Goal: Task Accomplishment & Management: Use online tool/utility

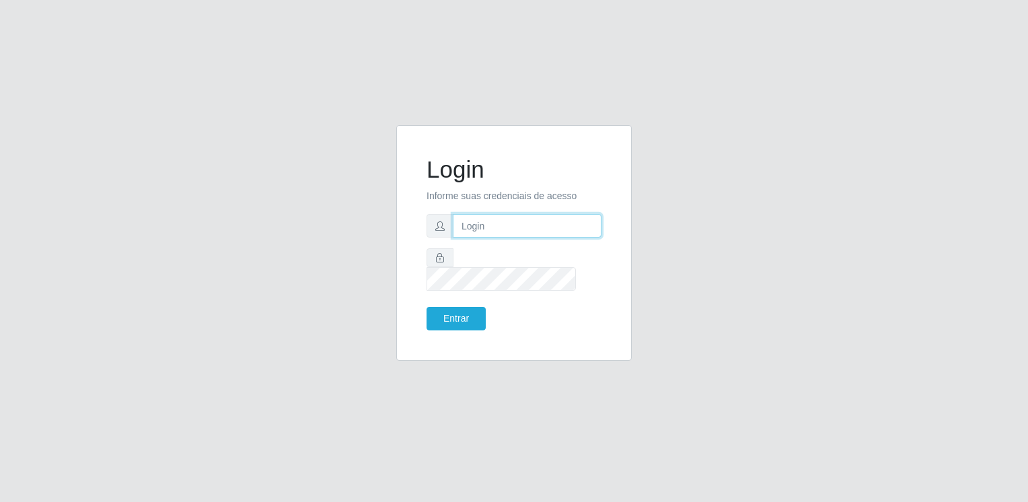
click at [526, 229] on input "text" at bounding box center [527, 226] width 149 height 24
type input "[EMAIL_ADDRESS][DOMAIN_NAME]"
click at [455, 314] on button "Entrar" at bounding box center [456, 319] width 59 height 24
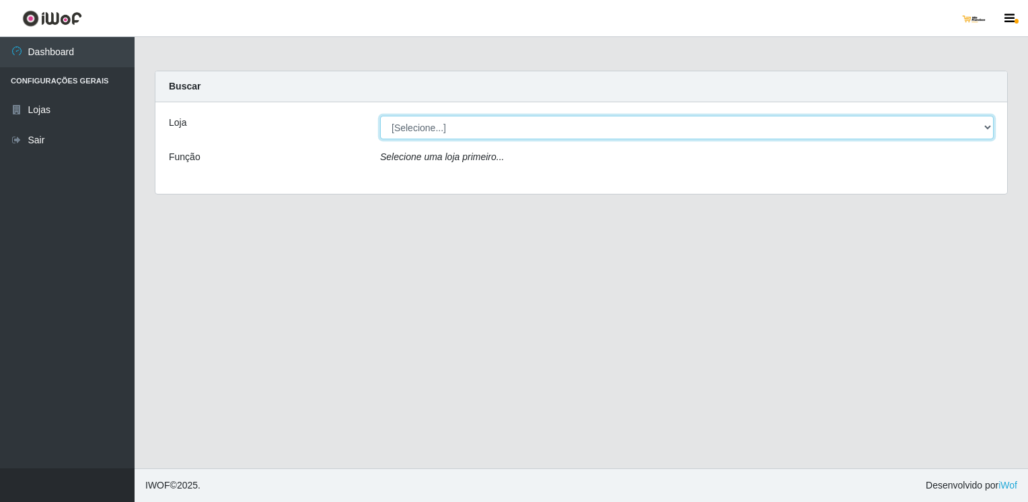
click at [984, 126] on select "[Selecione...] [GEOGRAPHIC_DATA]" at bounding box center [687, 128] width 614 height 24
select select "168"
click at [380, 116] on select "[Selecione...] [GEOGRAPHIC_DATA]" at bounding box center [687, 128] width 614 height 24
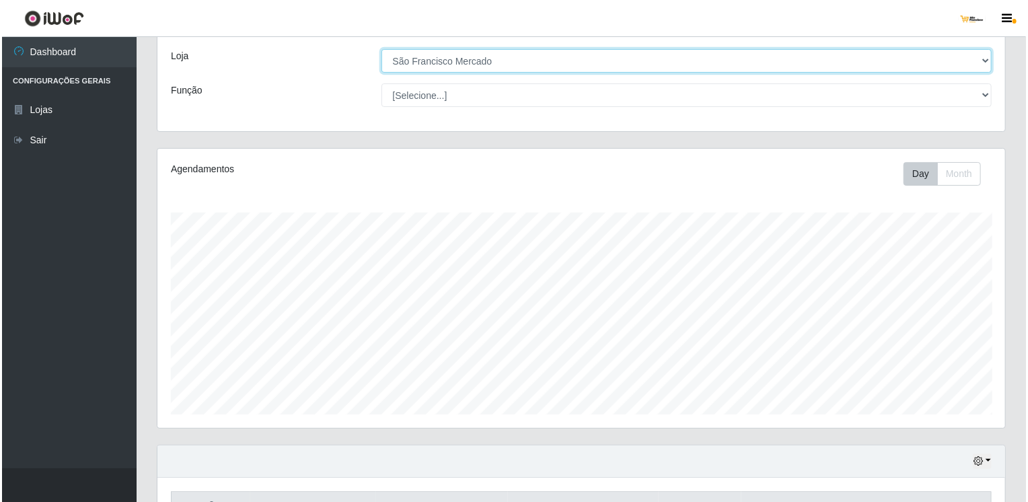
scroll to position [269, 0]
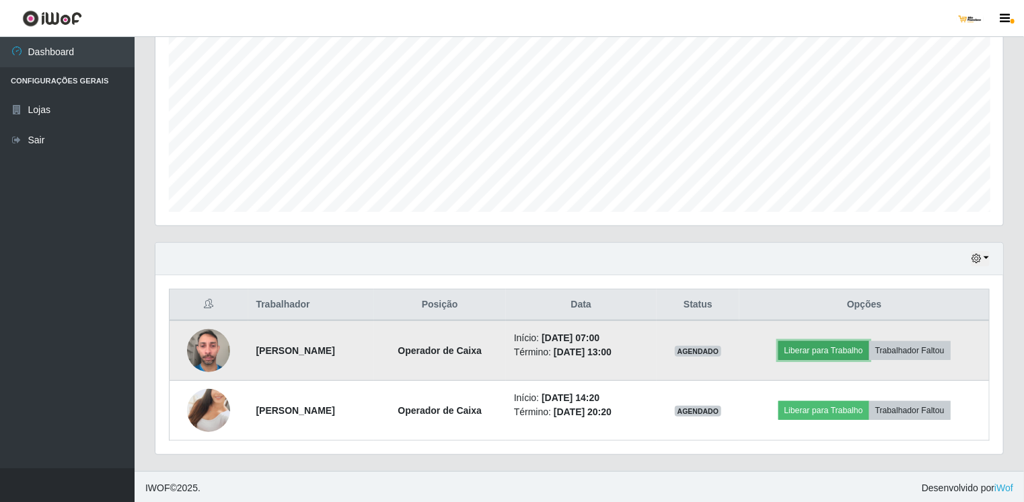
click at [816, 343] on button "Liberar para Trabalho" at bounding box center [824, 350] width 91 height 19
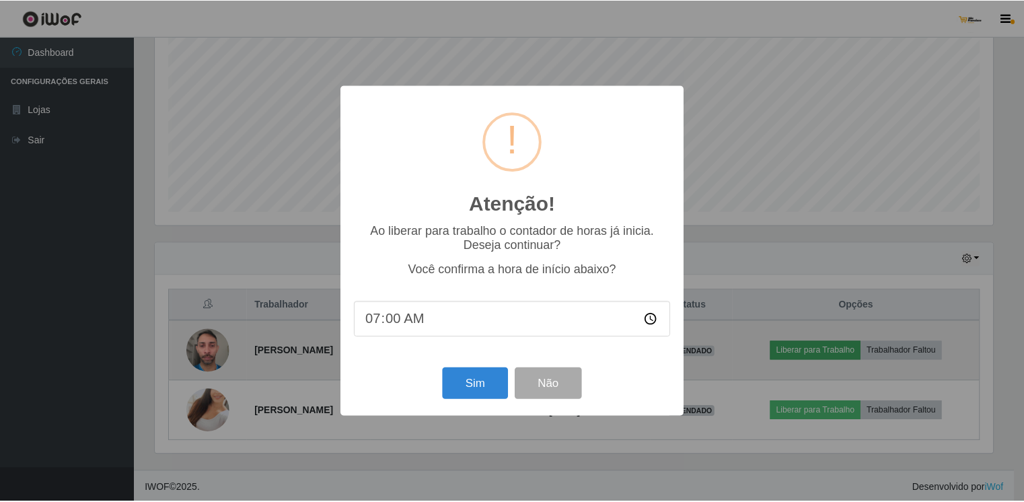
scroll to position [279, 842]
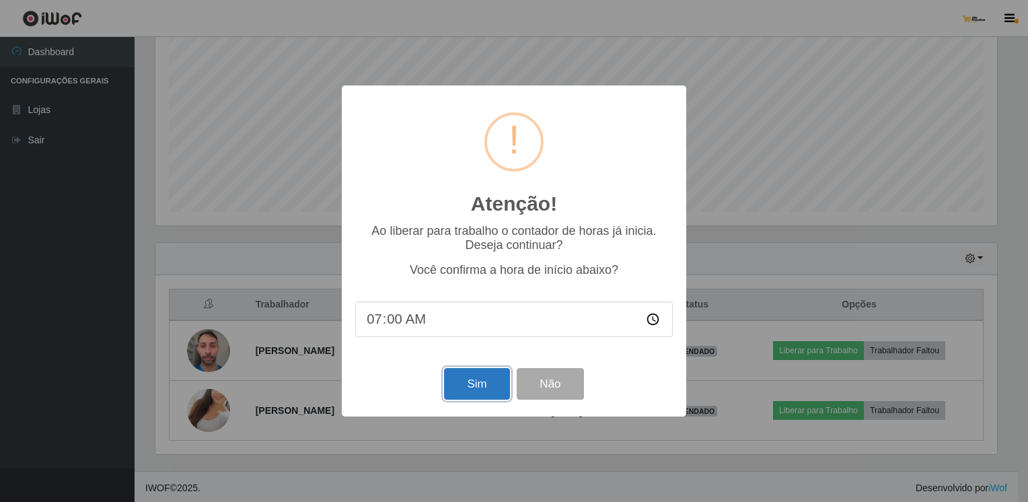
click at [474, 389] on button "Sim" at bounding box center [476, 384] width 65 height 32
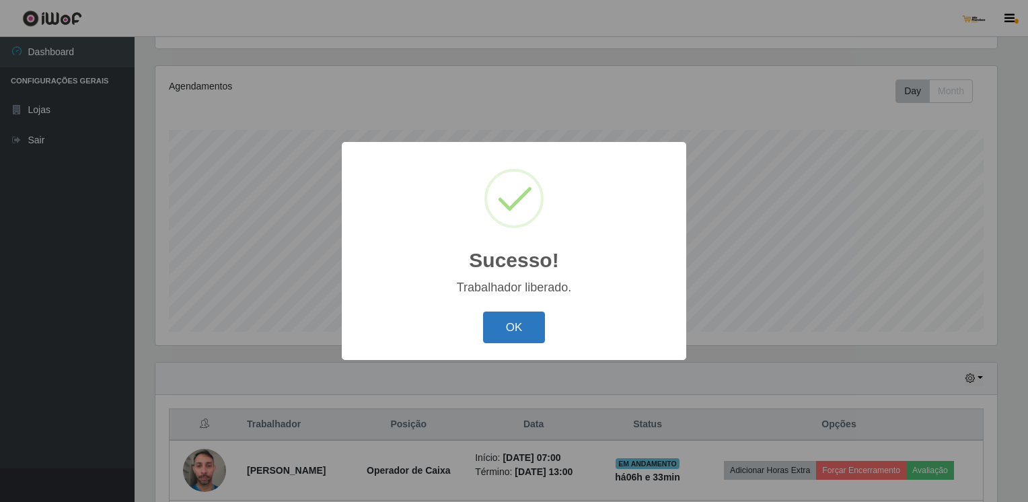
click at [535, 332] on button "OK" at bounding box center [514, 328] width 63 height 32
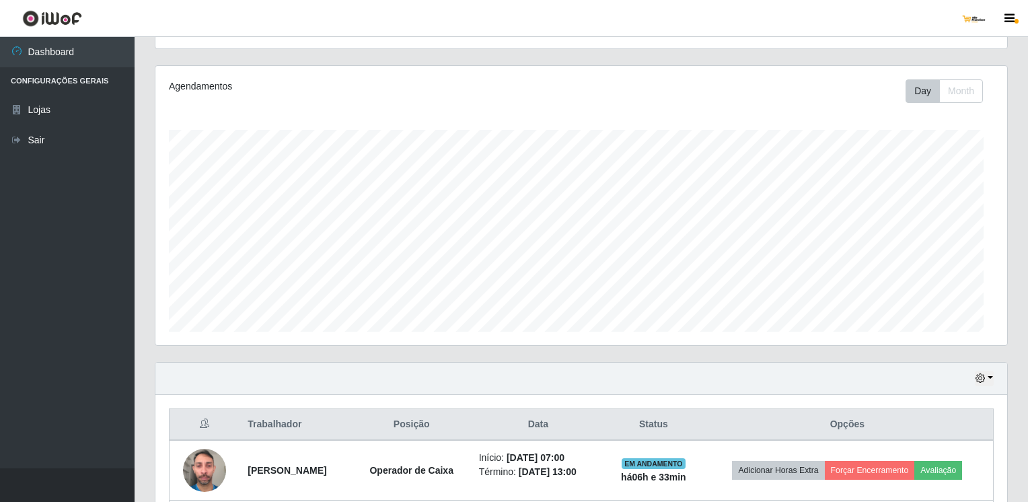
scroll to position [279, 848]
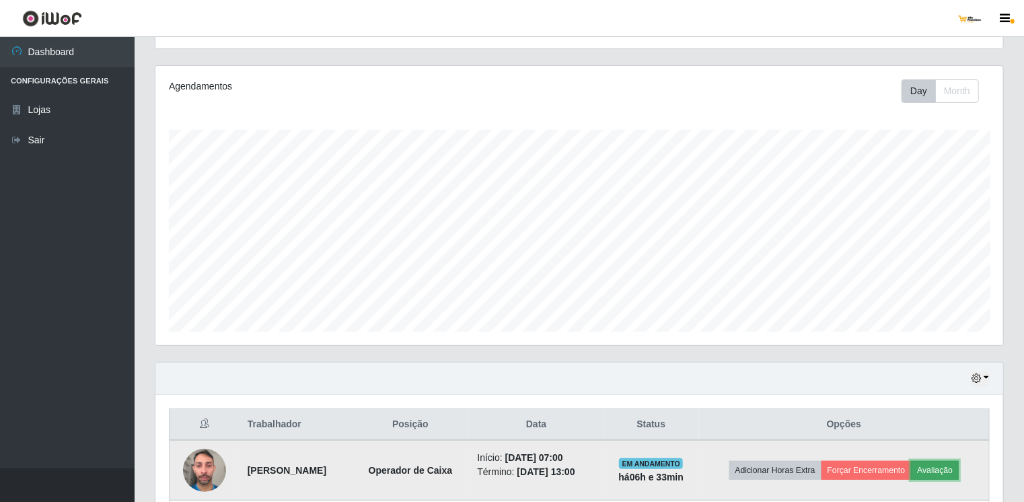
click at [959, 470] on button "Avaliação" at bounding box center [935, 470] width 48 height 19
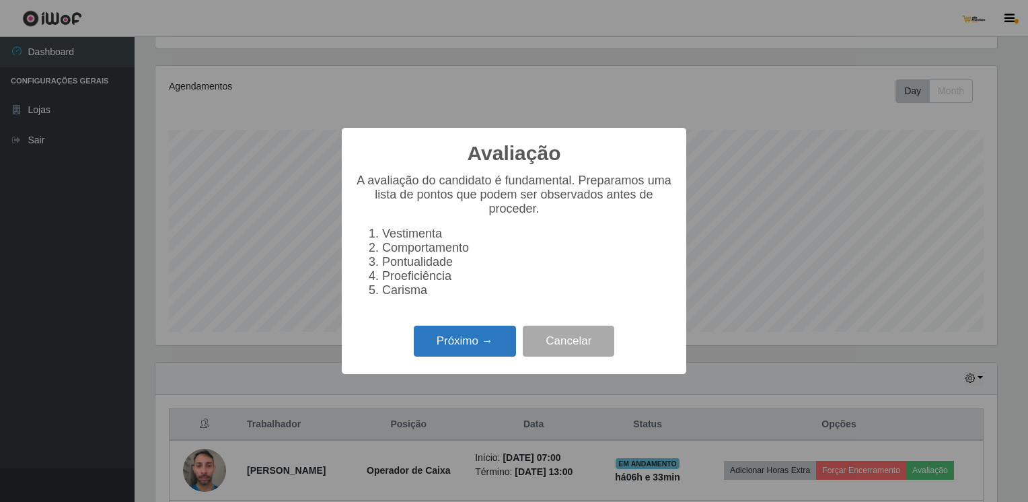
click at [468, 353] on button "Próximo →" at bounding box center [465, 342] width 102 height 32
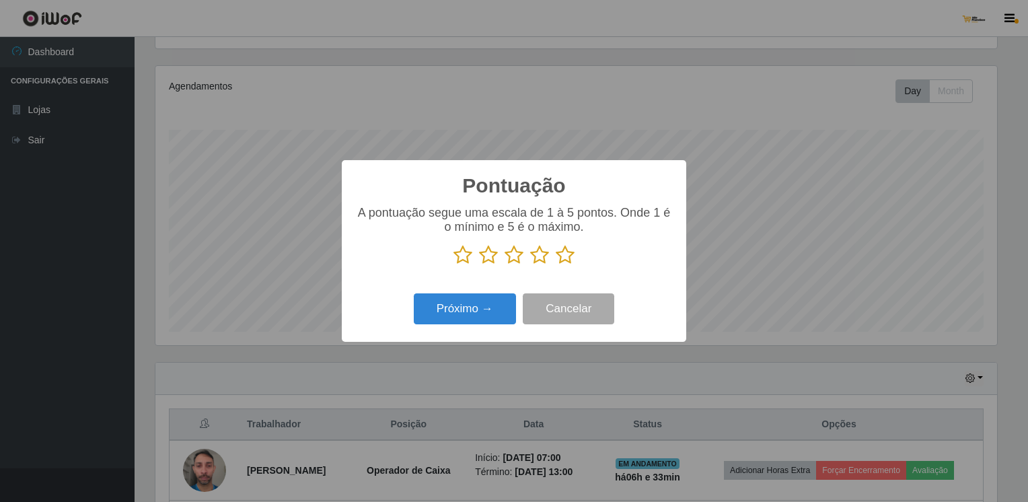
scroll to position [672583, 672020]
click at [564, 253] on icon at bounding box center [565, 255] width 19 height 20
click at [556, 265] on input "radio" at bounding box center [556, 265] width 0 height 0
click at [445, 314] on button "Próximo →" at bounding box center [465, 309] width 102 height 32
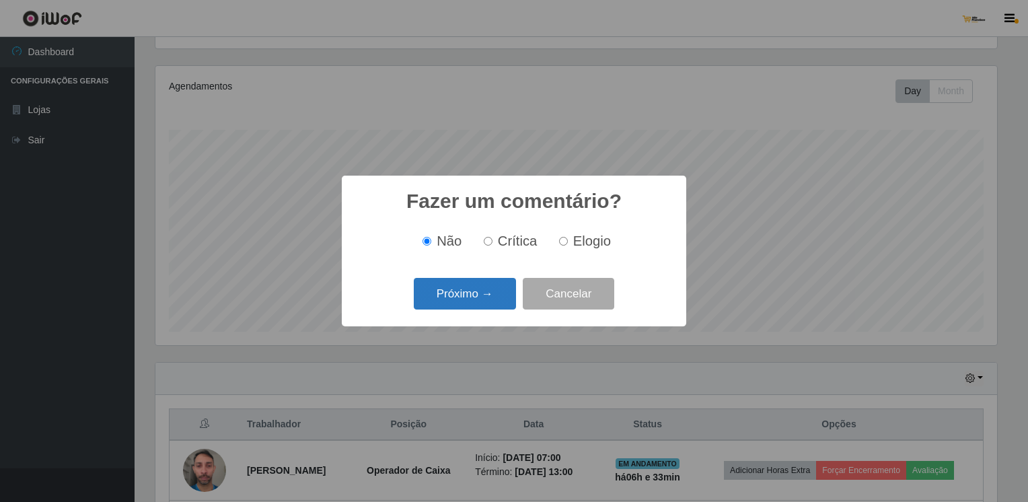
click at [460, 300] on button "Próximo →" at bounding box center [465, 294] width 102 height 32
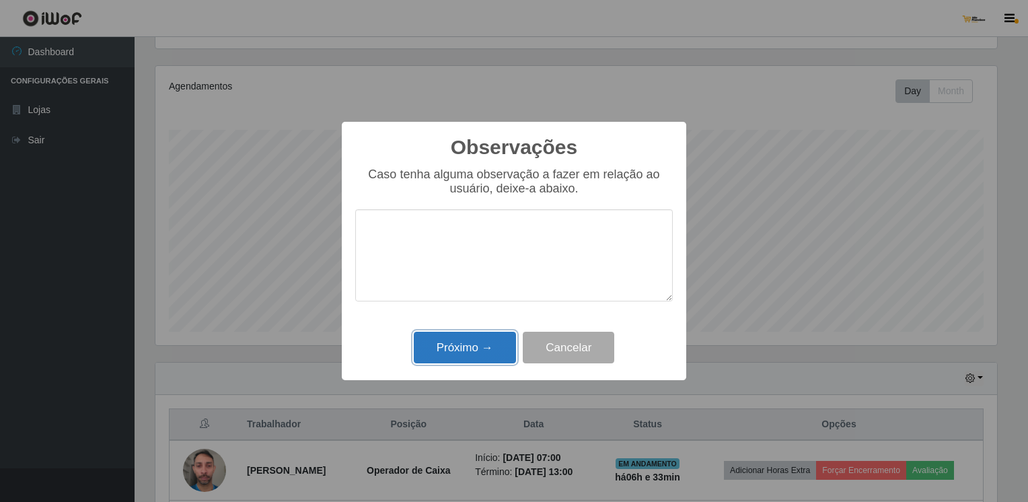
click at [474, 344] on button "Próximo →" at bounding box center [465, 348] width 102 height 32
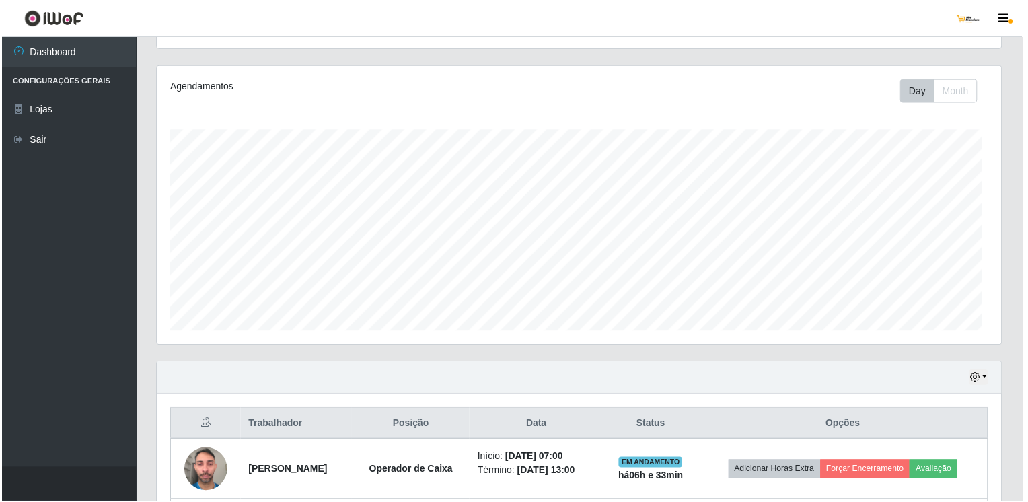
scroll to position [279, 848]
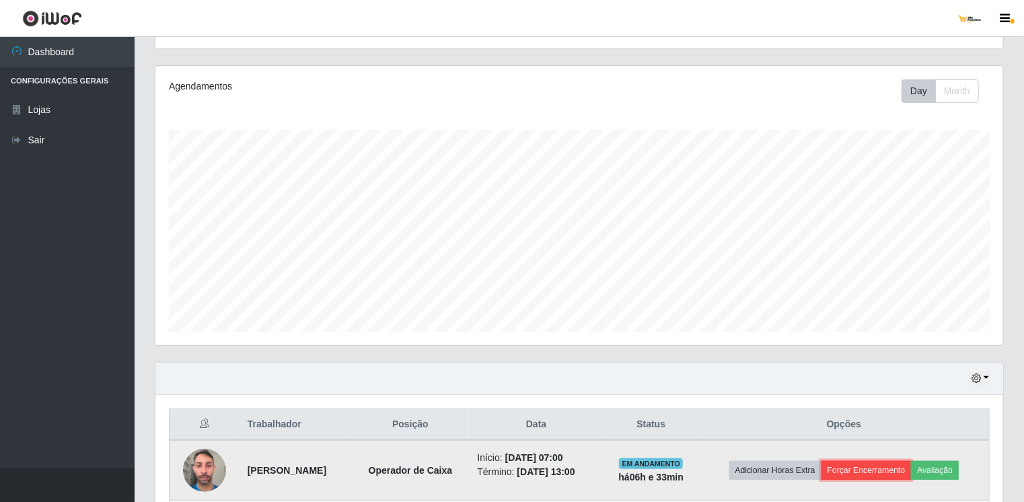
click at [883, 469] on button "Forçar Encerramento" at bounding box center [867, 470] width 90 height 19
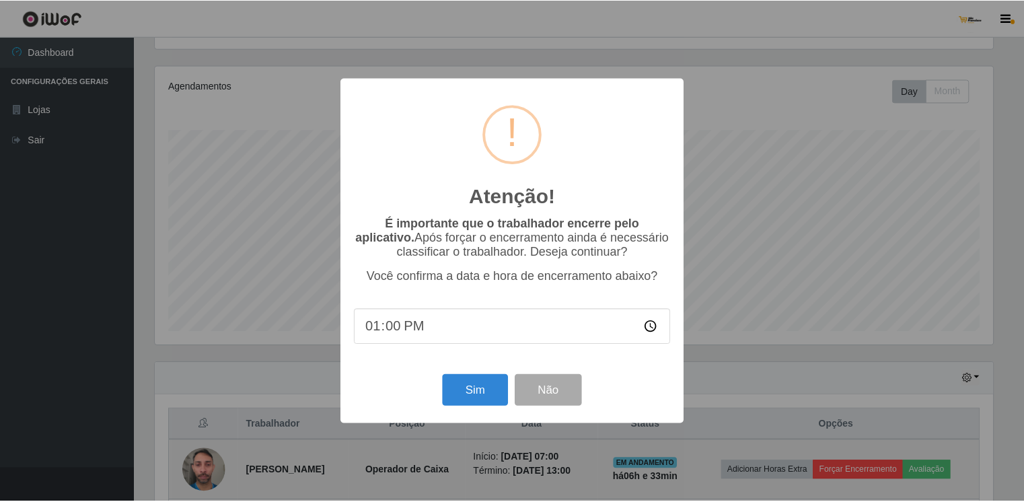
scroll to position [279, 842]
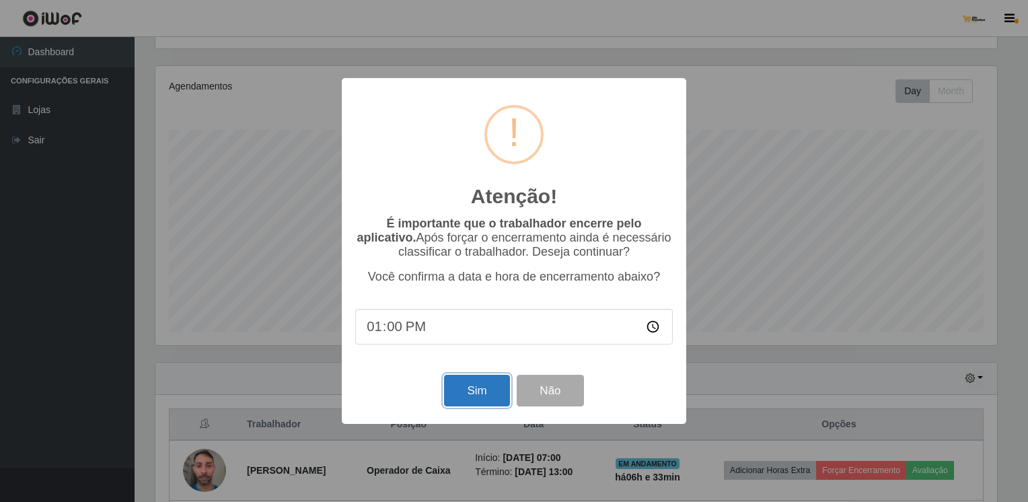
click at [478, 397] on button "Sim" at bounding box center [476, 391] width 65 height 32
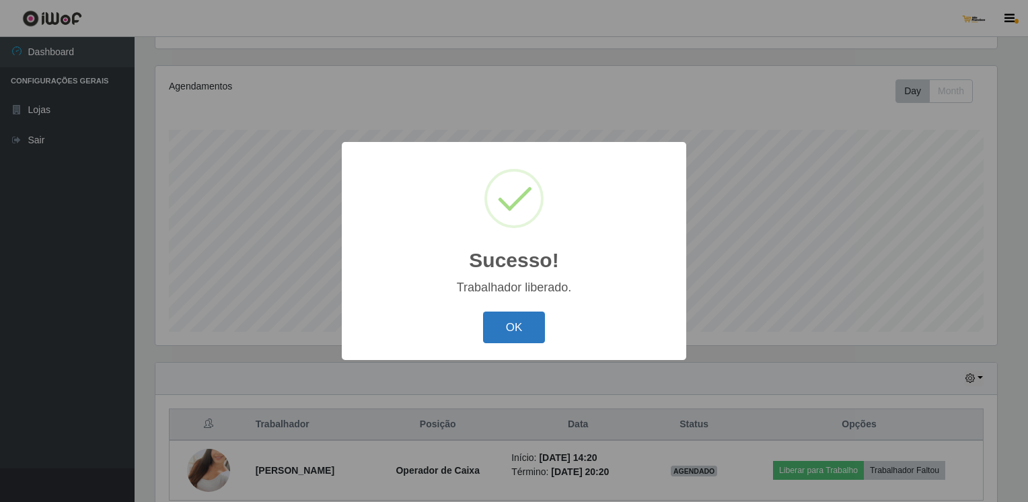
click at [520, 332] on button "OK" at bounding box center [514, 328] width 63 height 32
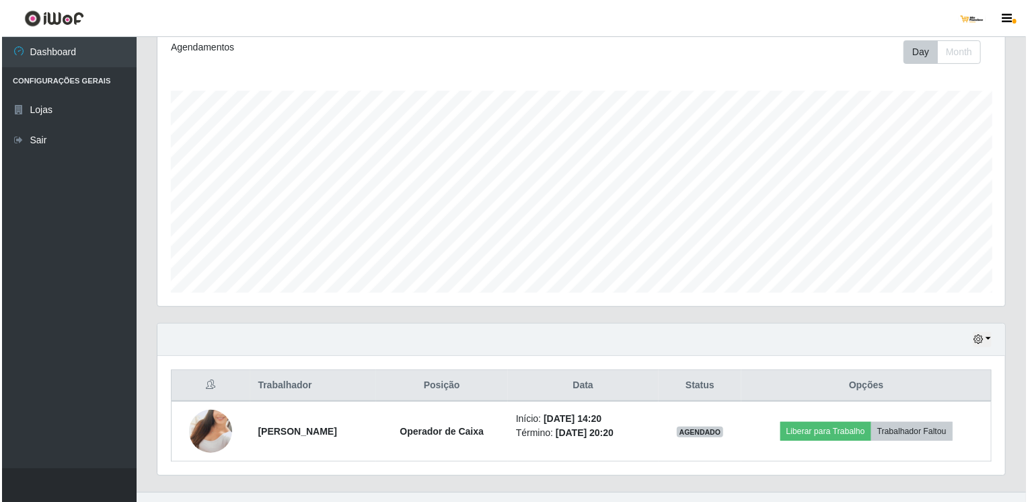
scroll to position [209, 0]
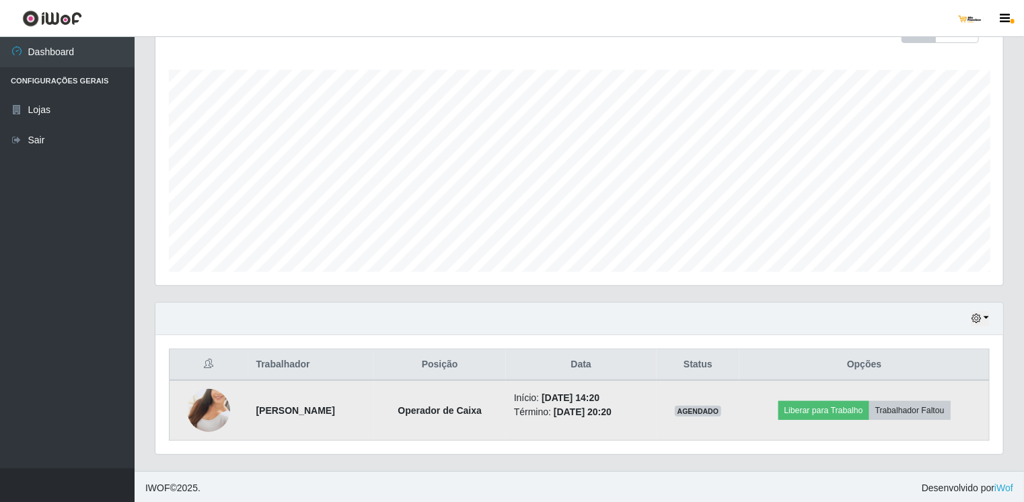
click at [194, 394] on img at bounding box center [208, 410] width 43 height 77
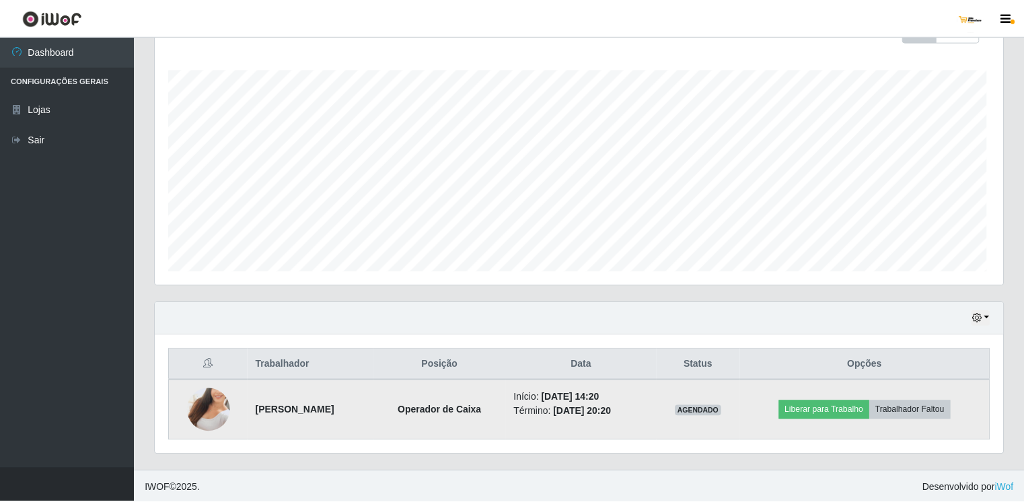
scroll to position [279, 842]
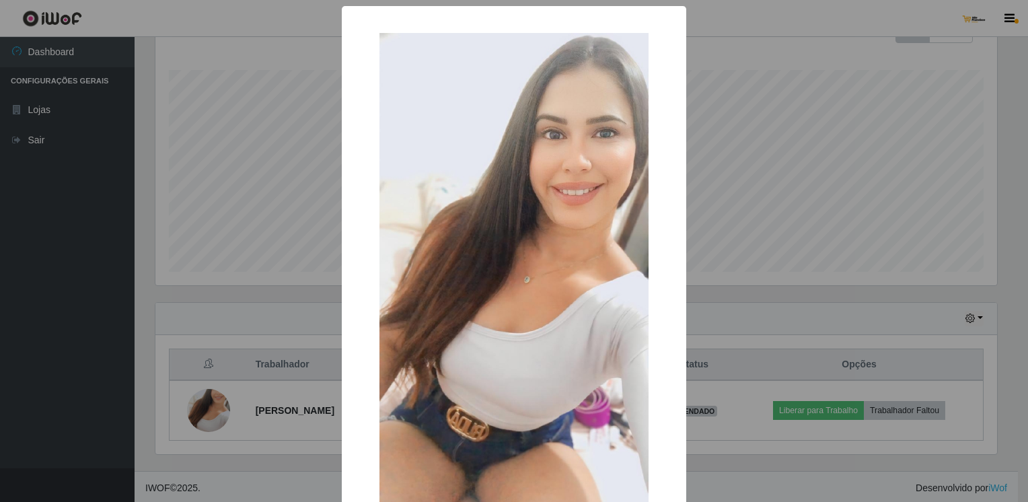
click at [266, 287] on div "× OK Cancel" at bounding box center [514, 251] width 1028 height 502
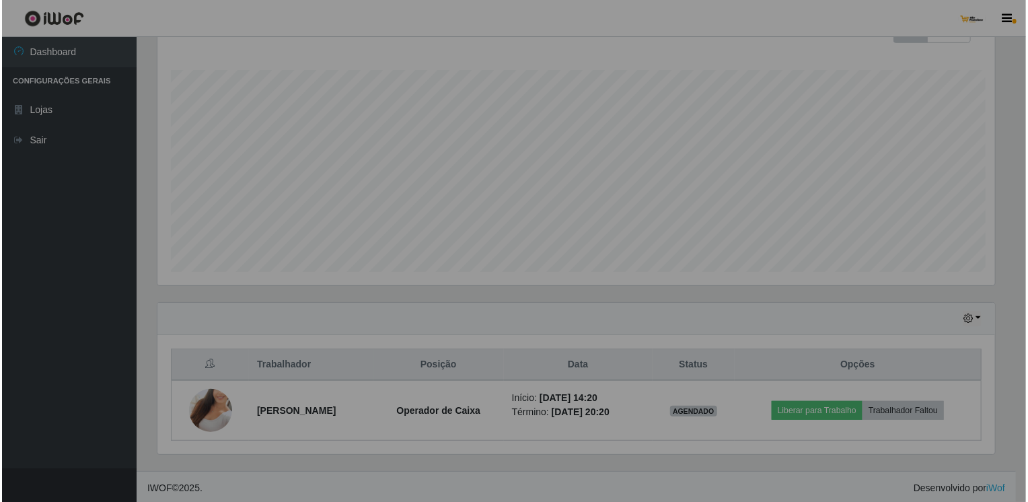
scroll to position [279, 848]
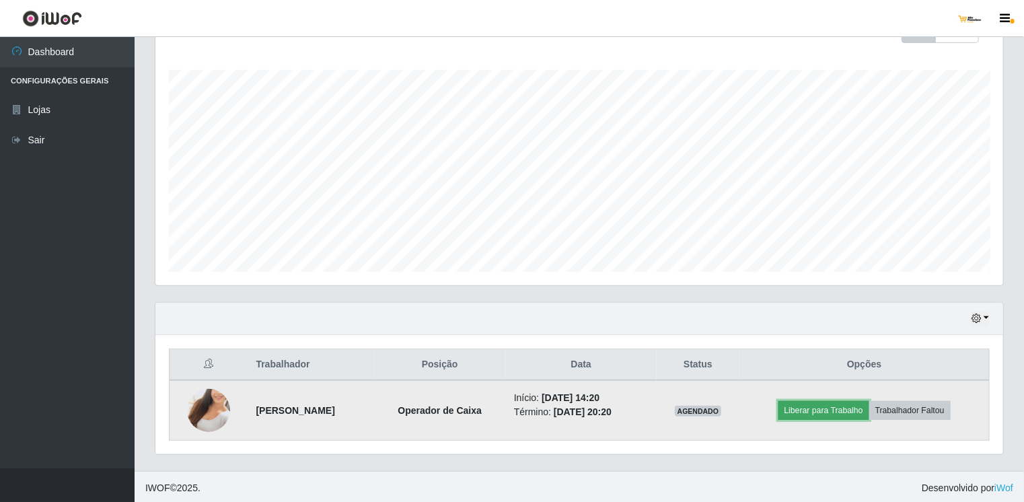
click at [813, 401] on button "Liberar para Trabalho" at bounding box center [824, 410] width 91 height 19
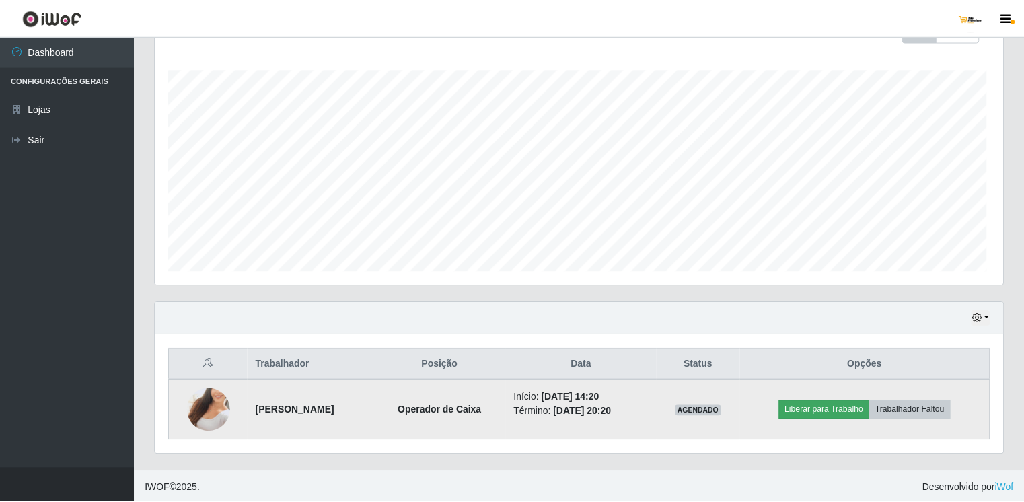
scroll to position [279, 842]
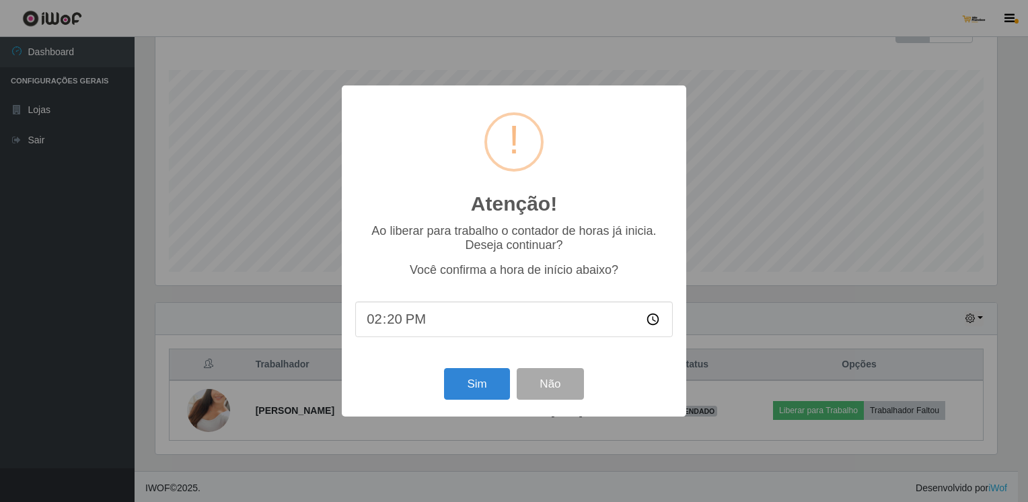
click at [390, 319] on input "14:20" at bounding box center [514, 319] width 318 height 36
type input "14:15"
click at [484, 394] on button "Sim" at bounding box center [476, 384] width 65 height 32
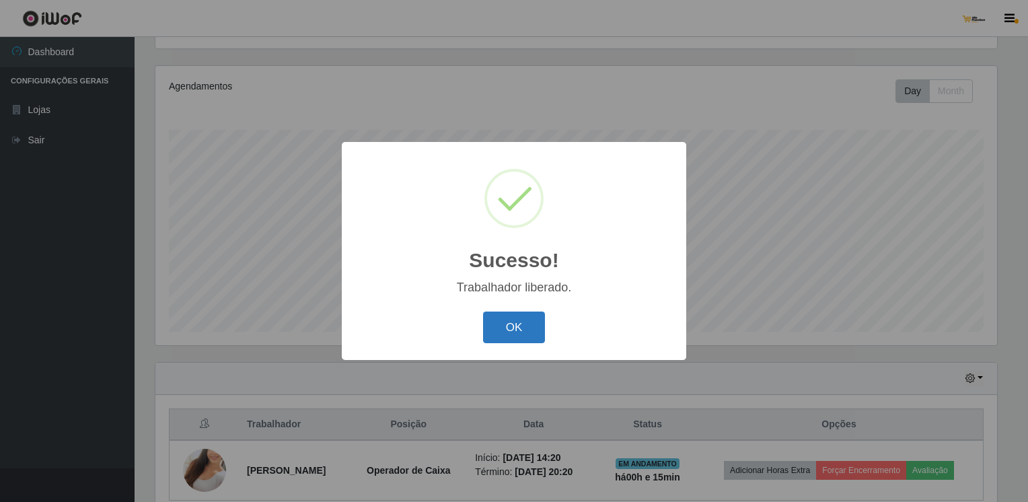
click at [527, 327] on button "OK" at bounding box center [514, 328] width 63 height 32
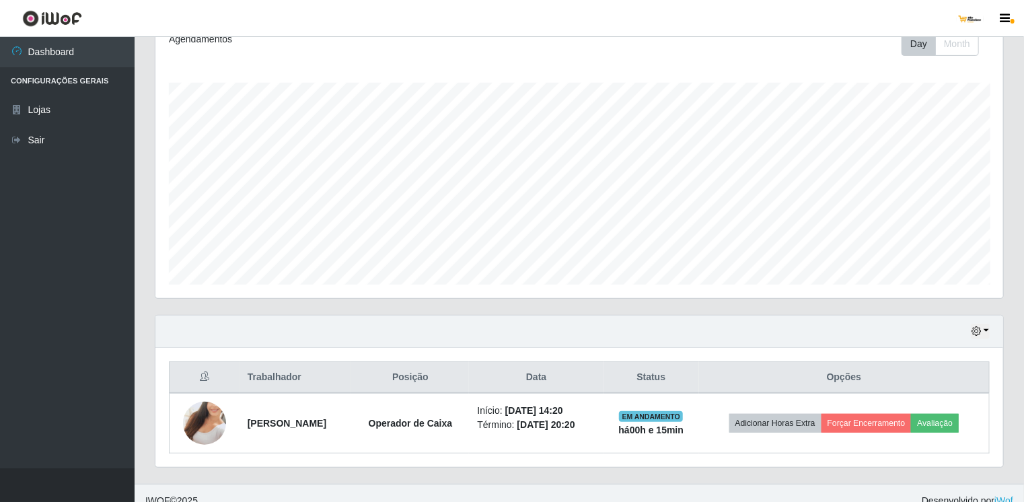
scroll to position [209, 0]
